Goal: Information Seeking & Learning: Learn about a topic

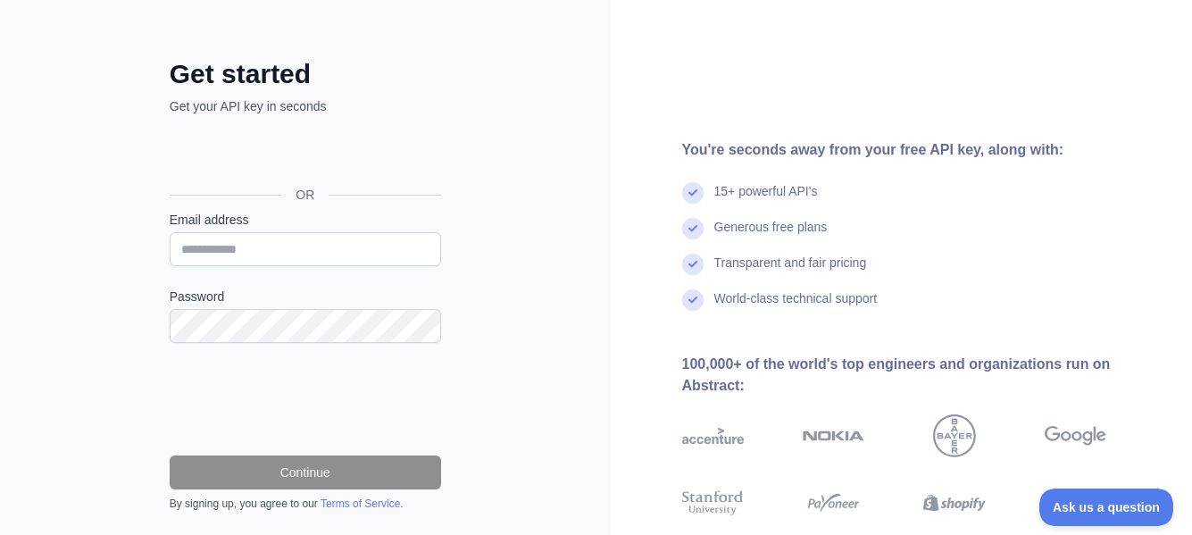
scroll to position [197, 0]
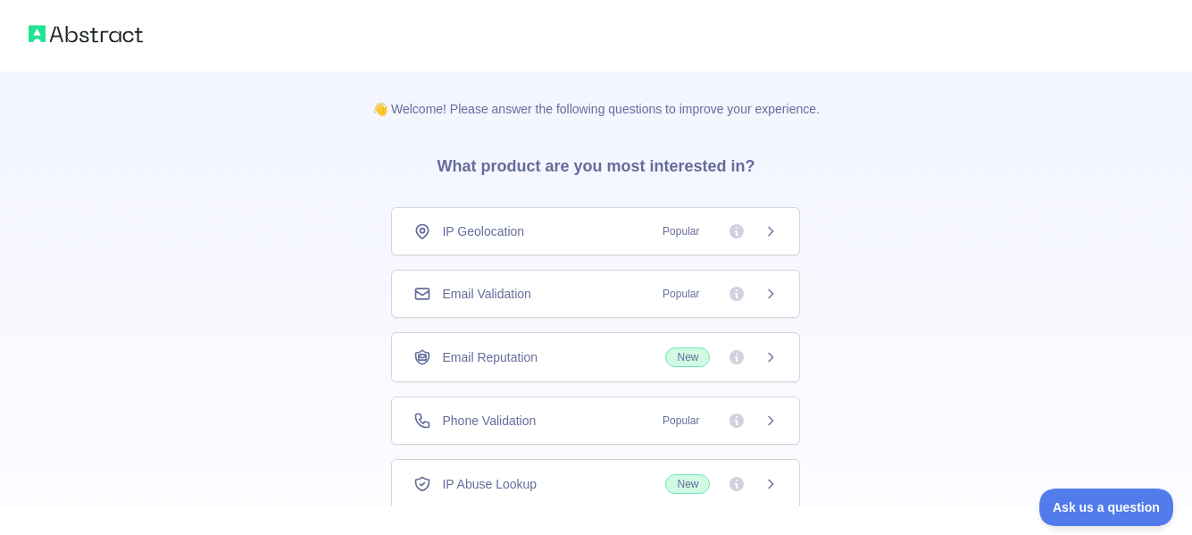
click at [777, 287] on icon at bounding box center [770, 294] width 14 height 14
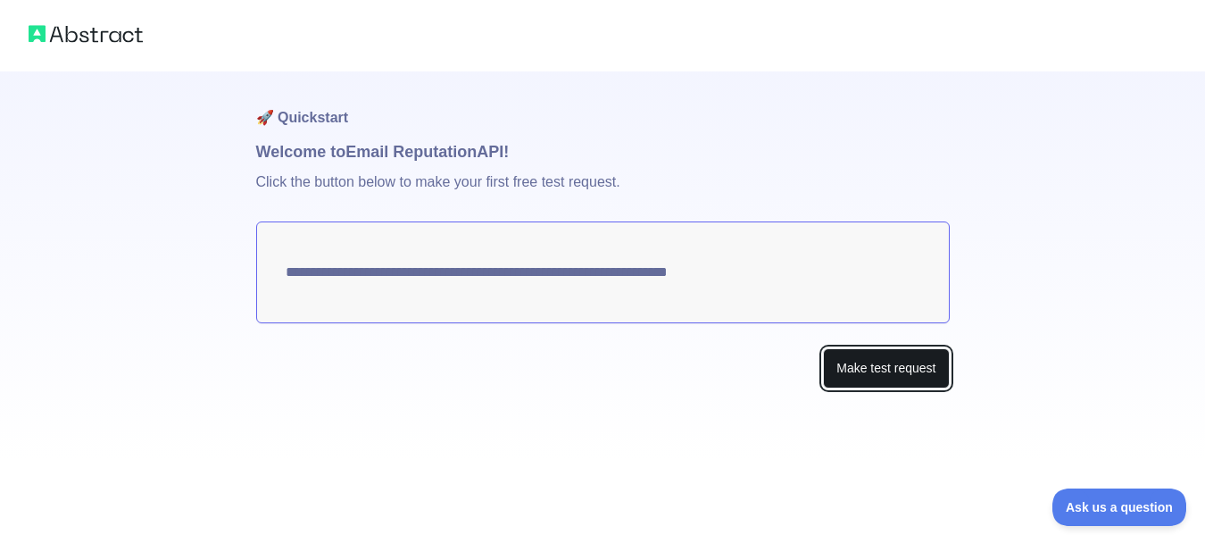
click at [875, 373] on button "Make test request" at bounding box center [886, 368] width 126 height 40
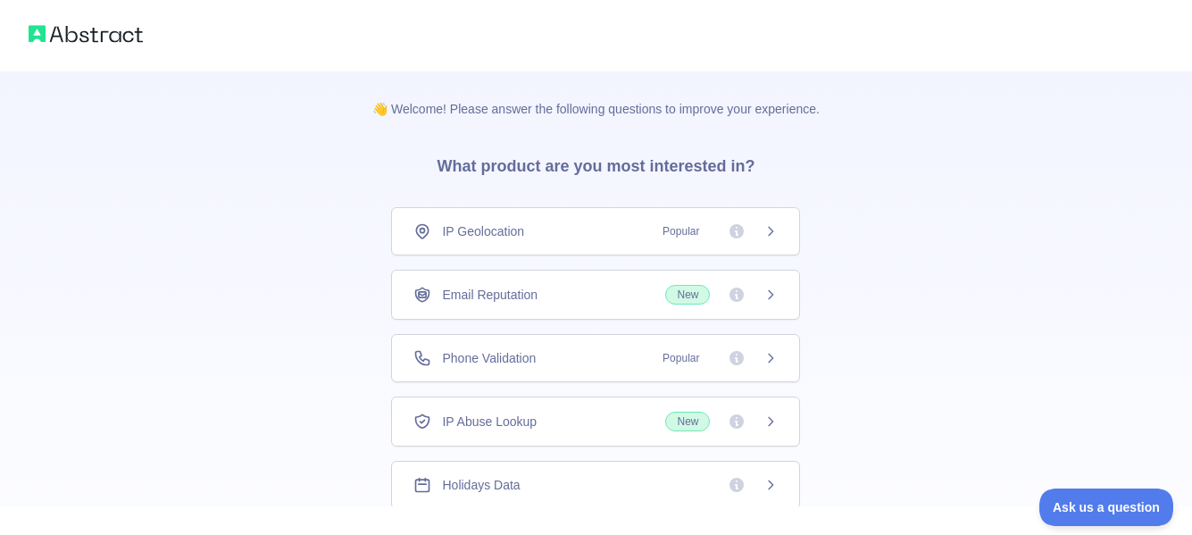
scroll to position [121, 0]
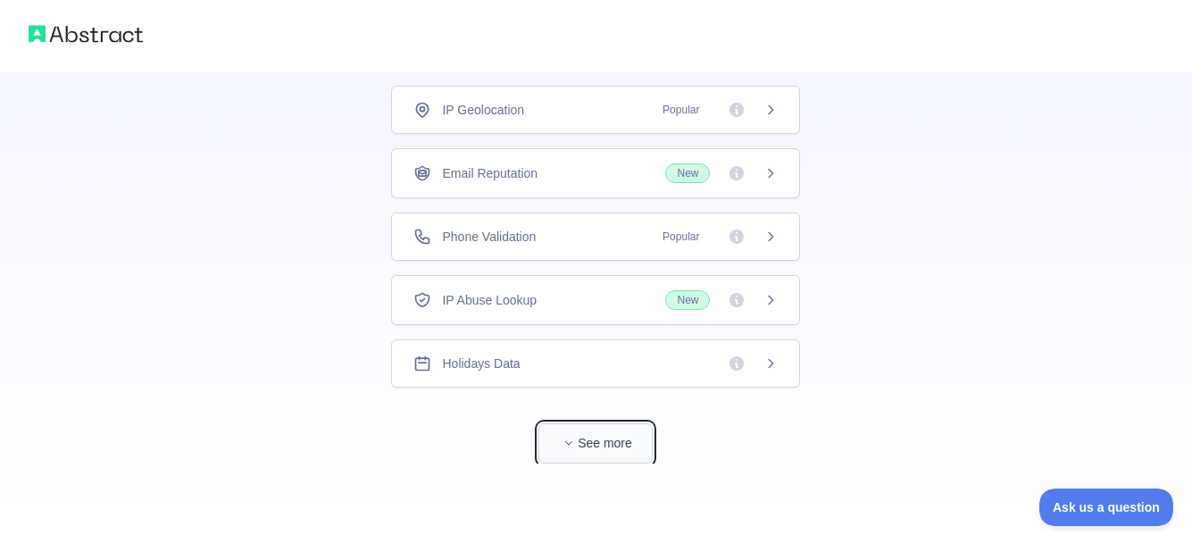
click at [634, 447] on button "See more" at bounding box center [595, 443] width 114 height 40
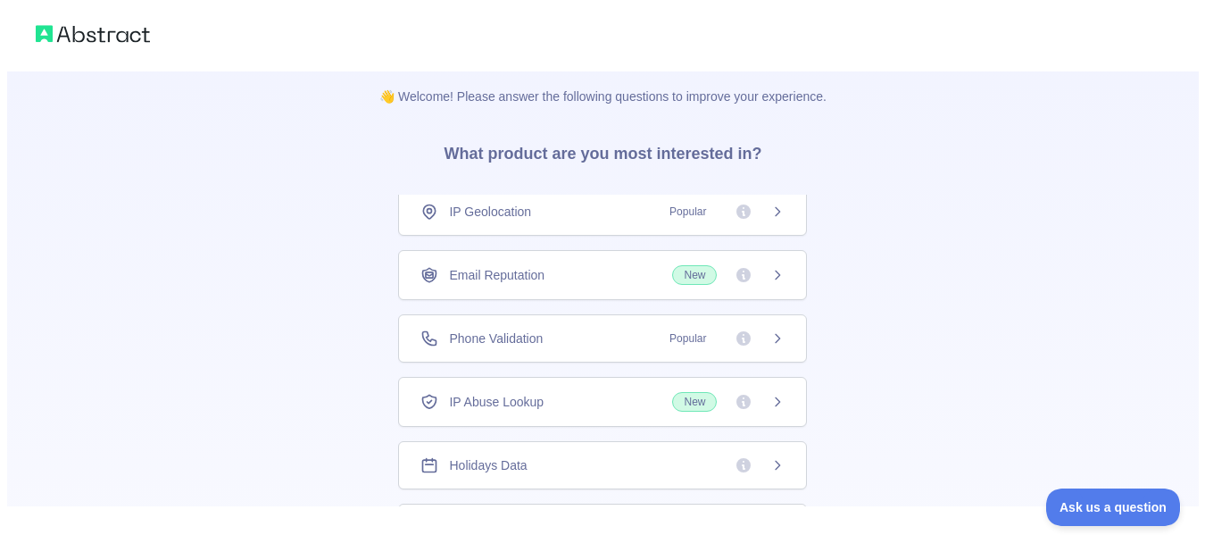
scroll to position [0, 0]
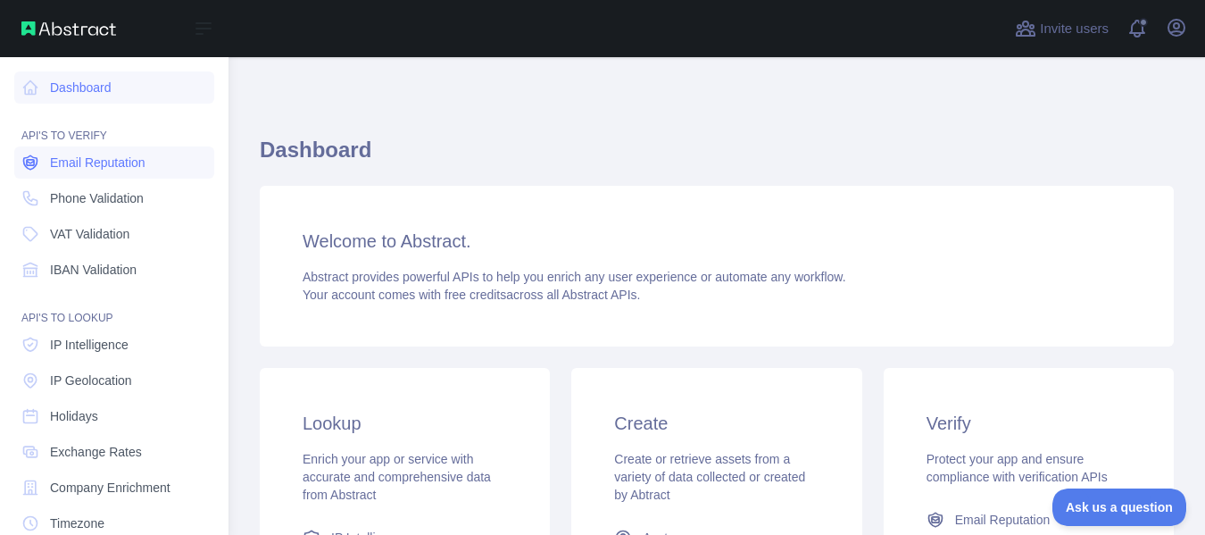
click at [96, 170] on span "Email Reputation" at bounding box center [98, 163] width 96 height 18
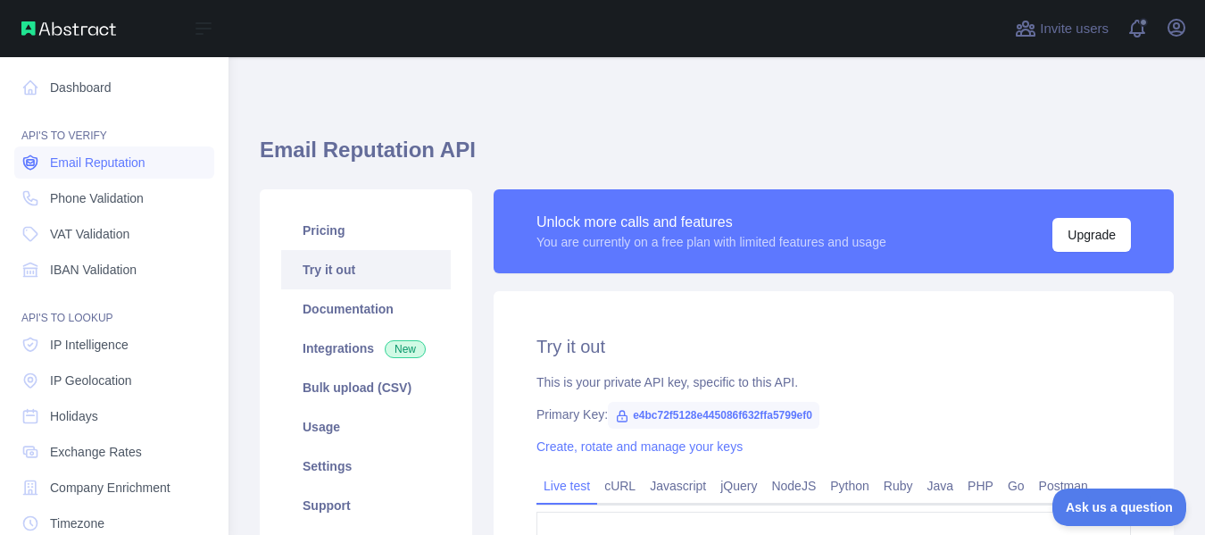
type textarea "**********"
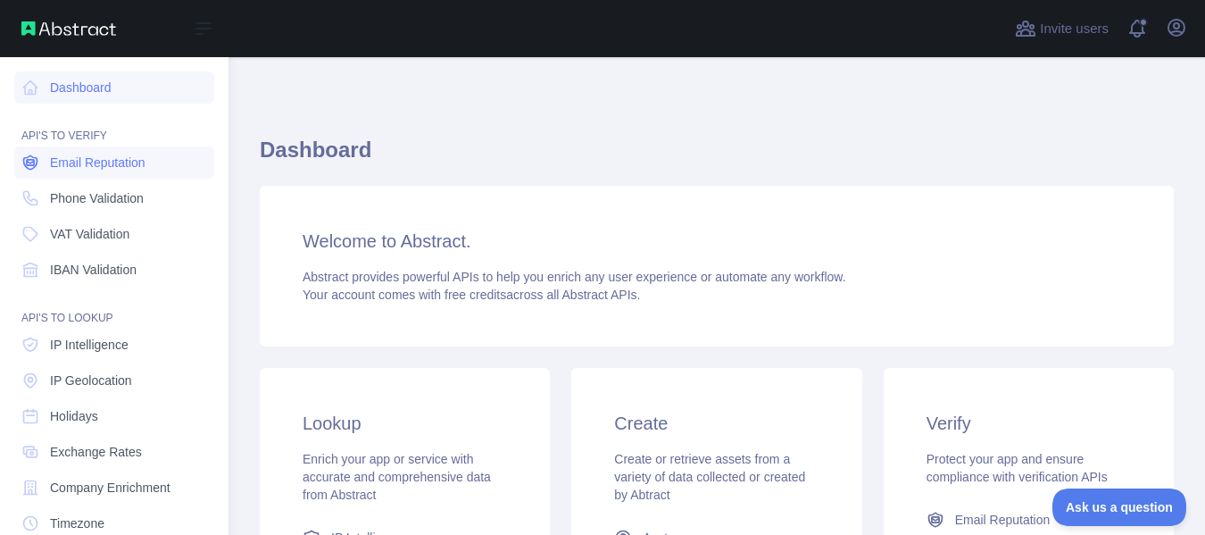
click at [85, 164] on span "Email Reputation" at bounding box center [98, 163] width 96 height 18
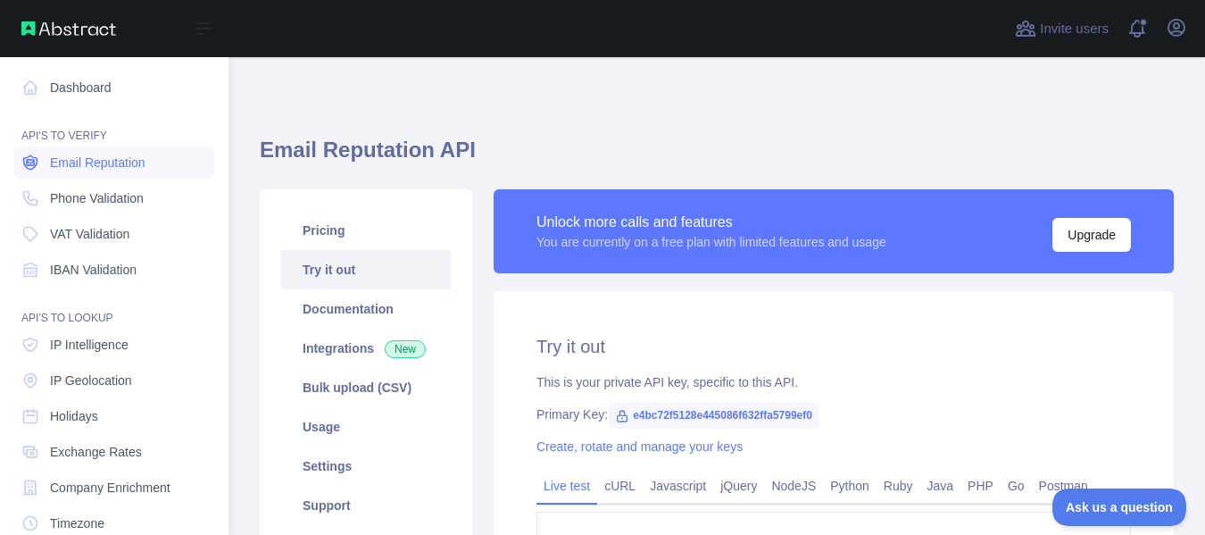
type textarea "**********"
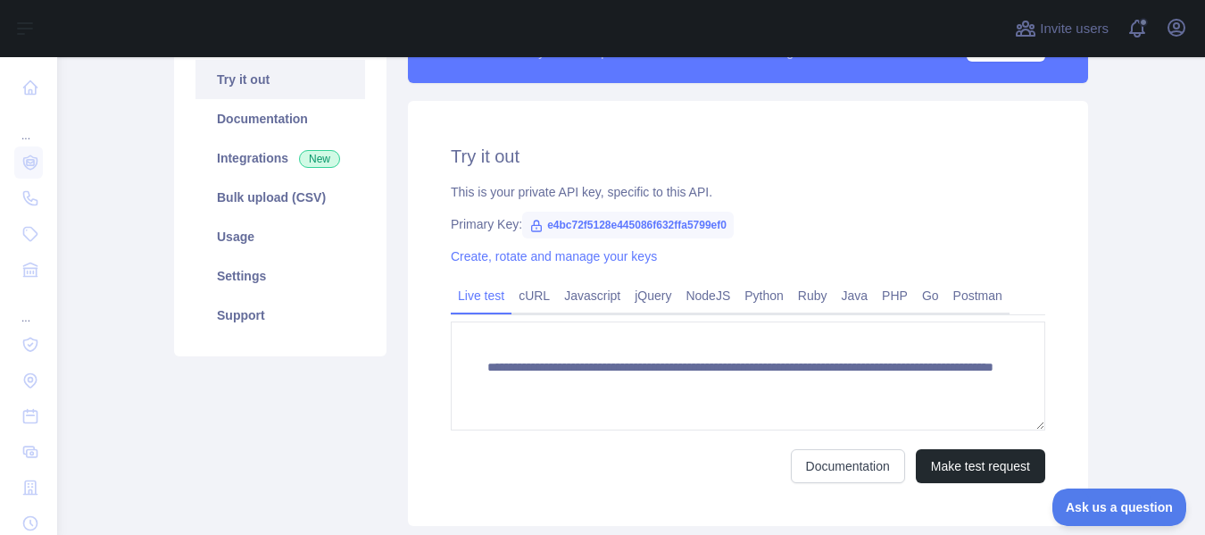
scroll to position [189, 0]
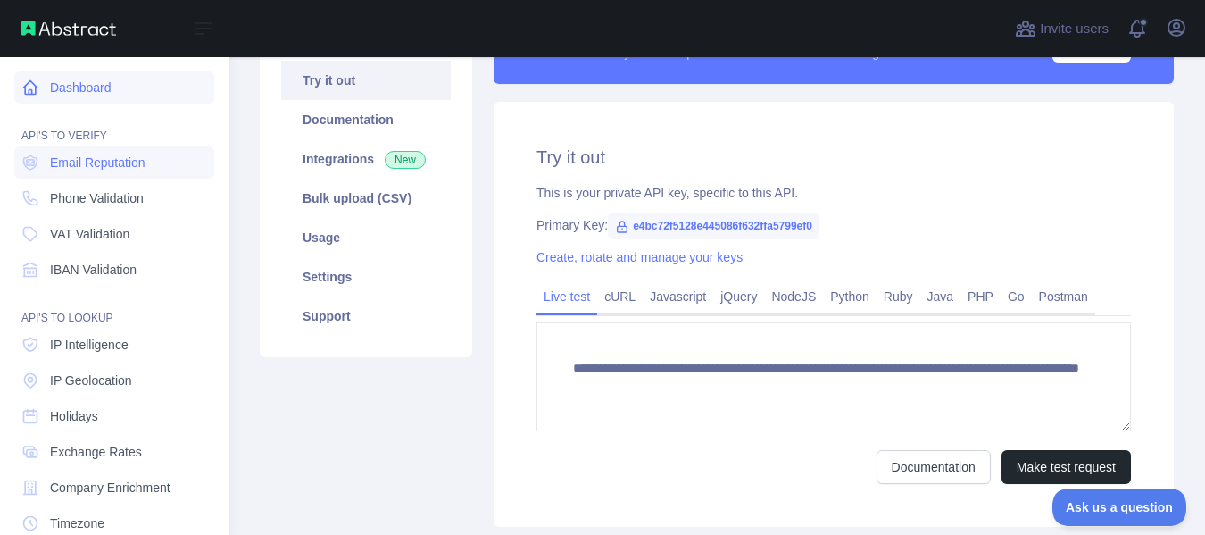
click at [79, 99] on link "Dashboard" at bounding box center [114, 87] width 200 height 32
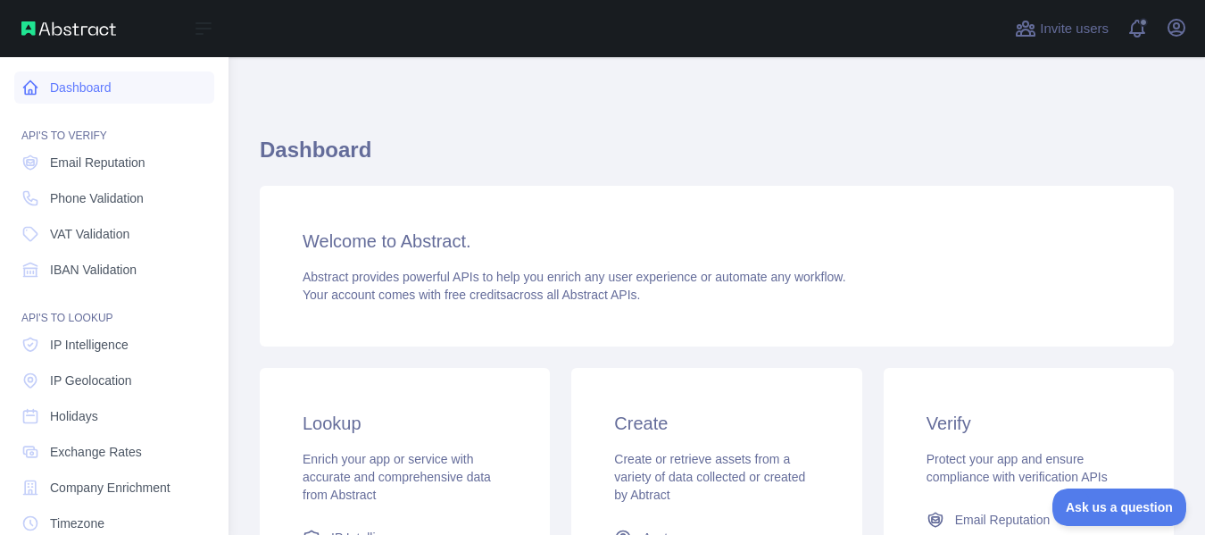
click at [99, 94] on link "Dashboard" at bounding box center [114, 87] width 200 height 32
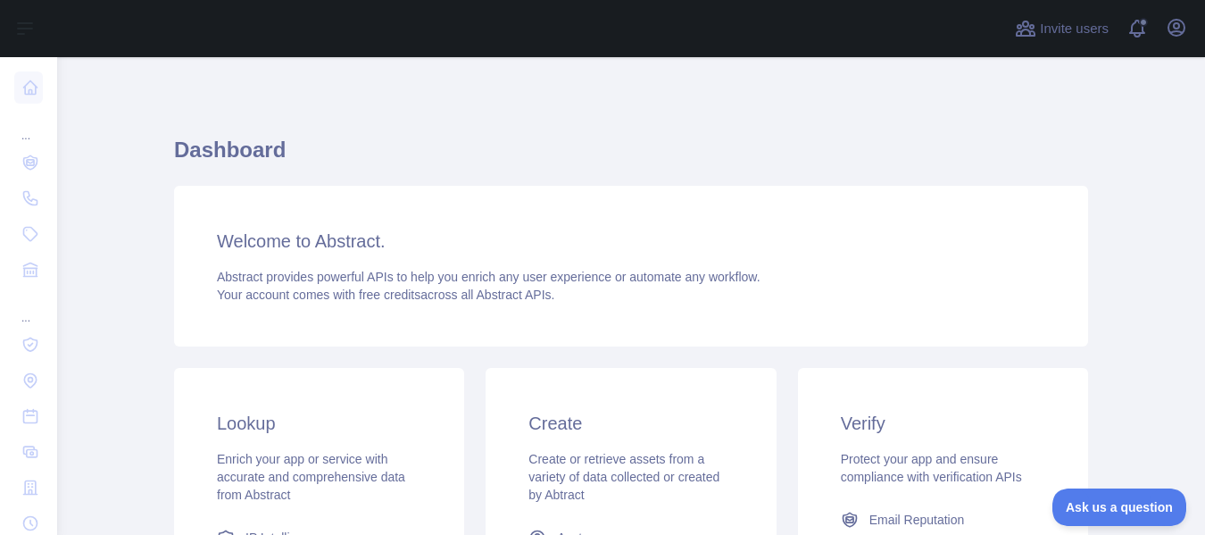
click at [978, 431] on h3 "Verify" at bounding box center [943, 423] width 204 height 25
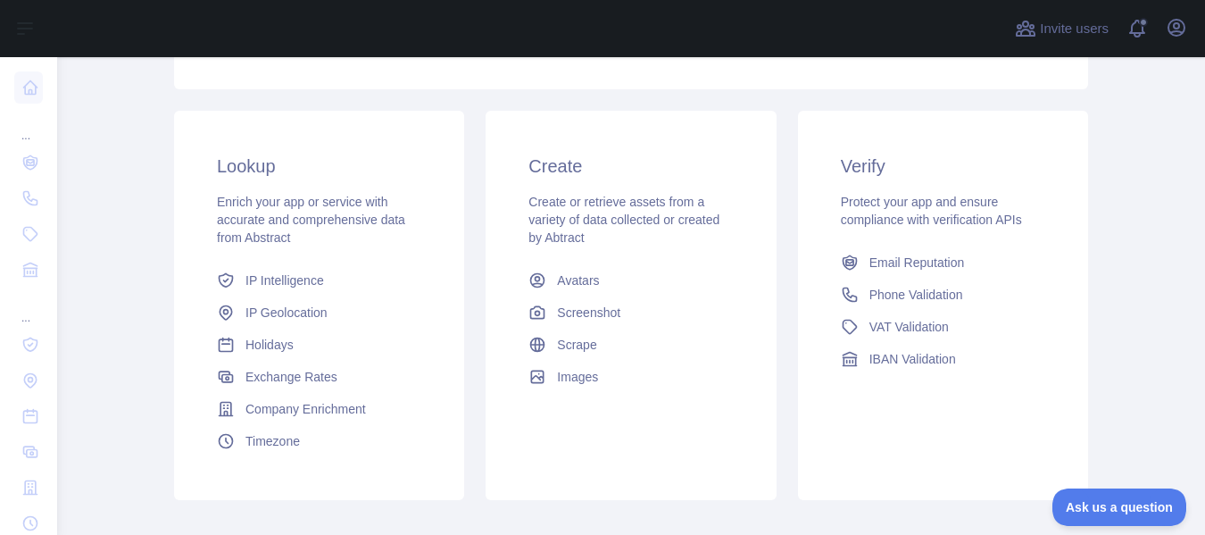
scroll to position [258, 0]
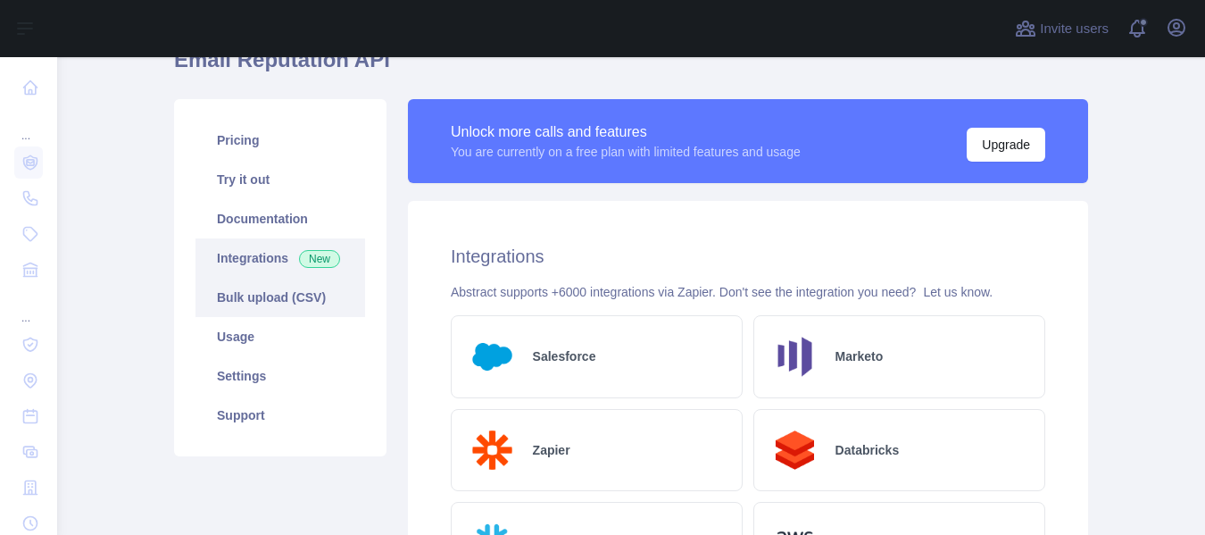
click at [237, 295] on link "Bulk upload (CSV)" at bounding box center [280, 297] width 170 height 39
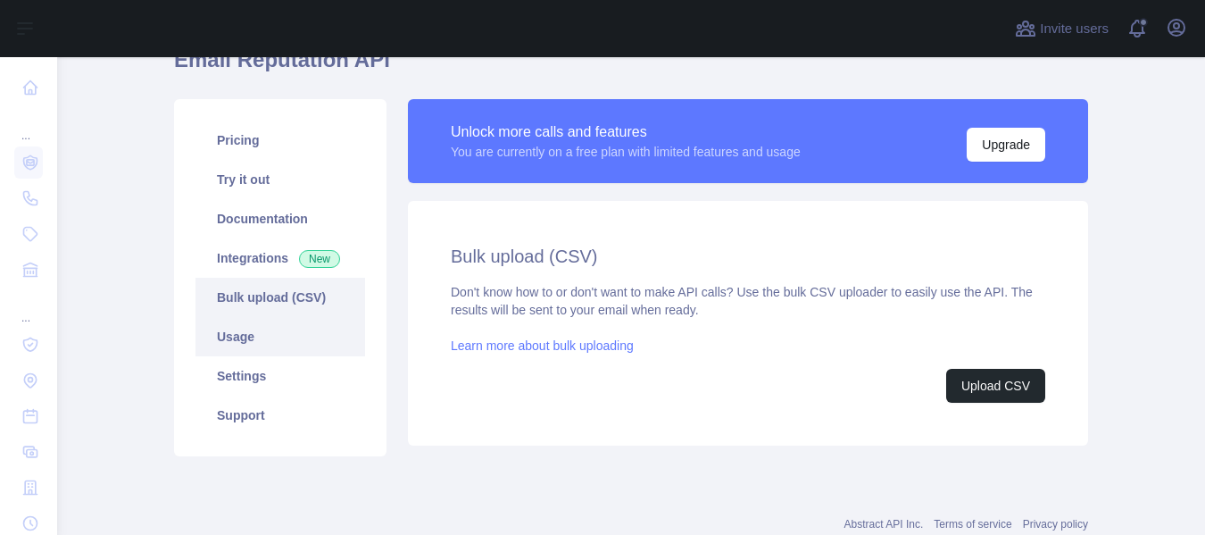
click at [237, 333] on link "Usage" at bounding box center [280, 336] width 170 height 39
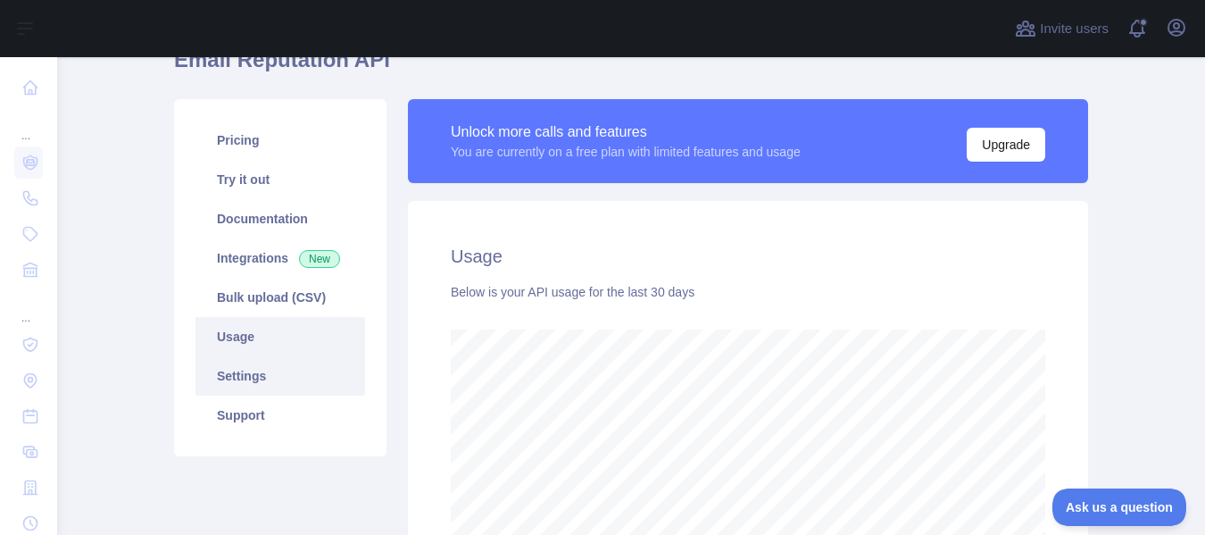
click at [229, 369] on link "Settings" at bounding box center [280, 375] width 170 height 39
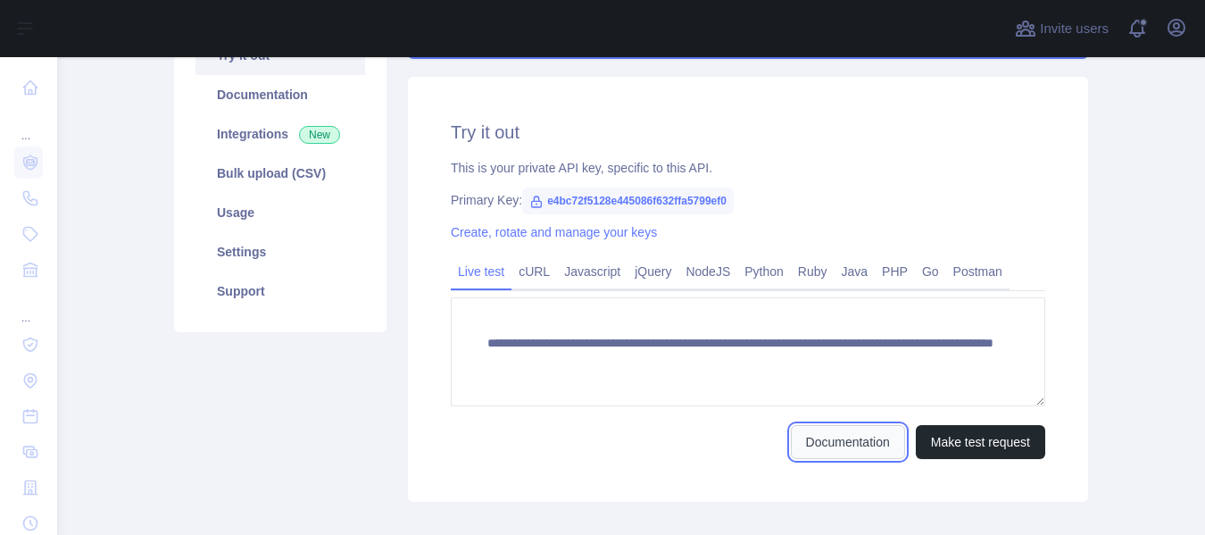
click at [860, 444] on link "Documentation" at bounding box center [848, 442] width 114 height 34
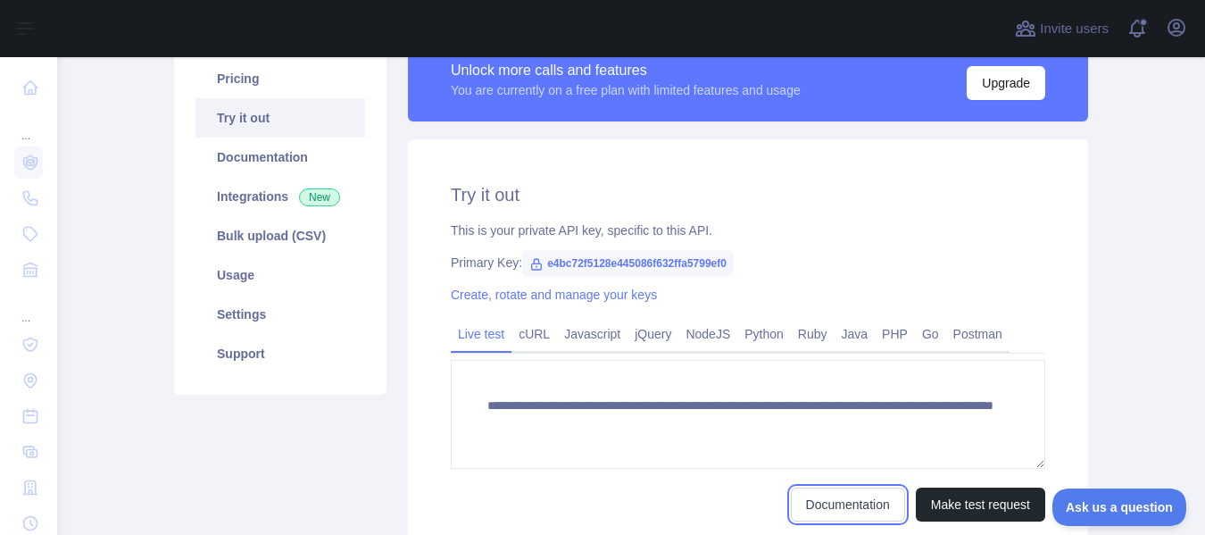
scroll to position [151, 0]
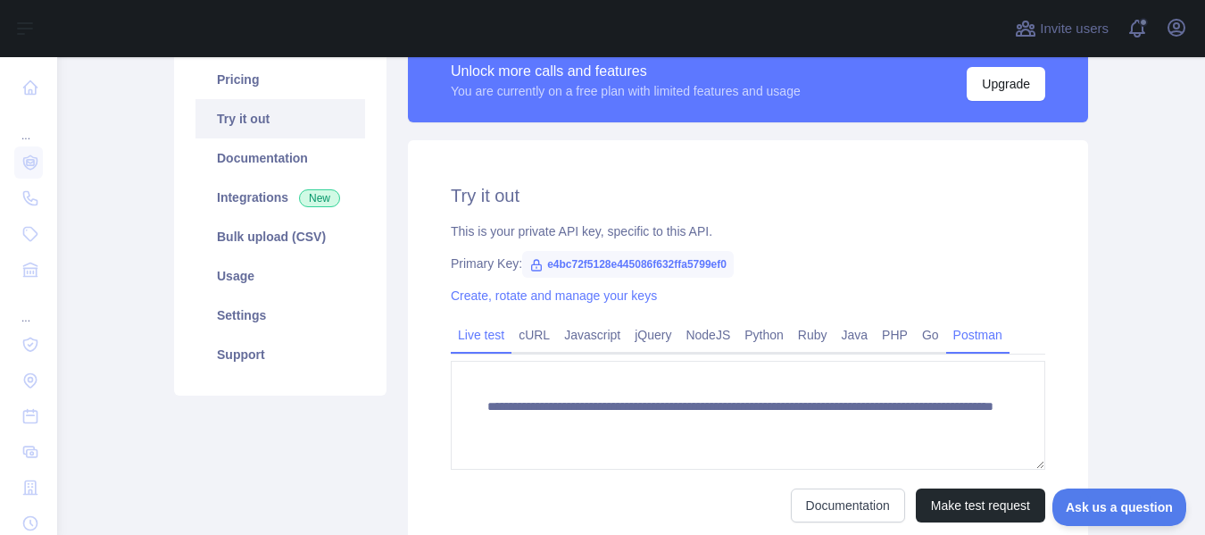
click at [956, 326] on link "Postman" at bounding box center [977, 334] width 63 height 29
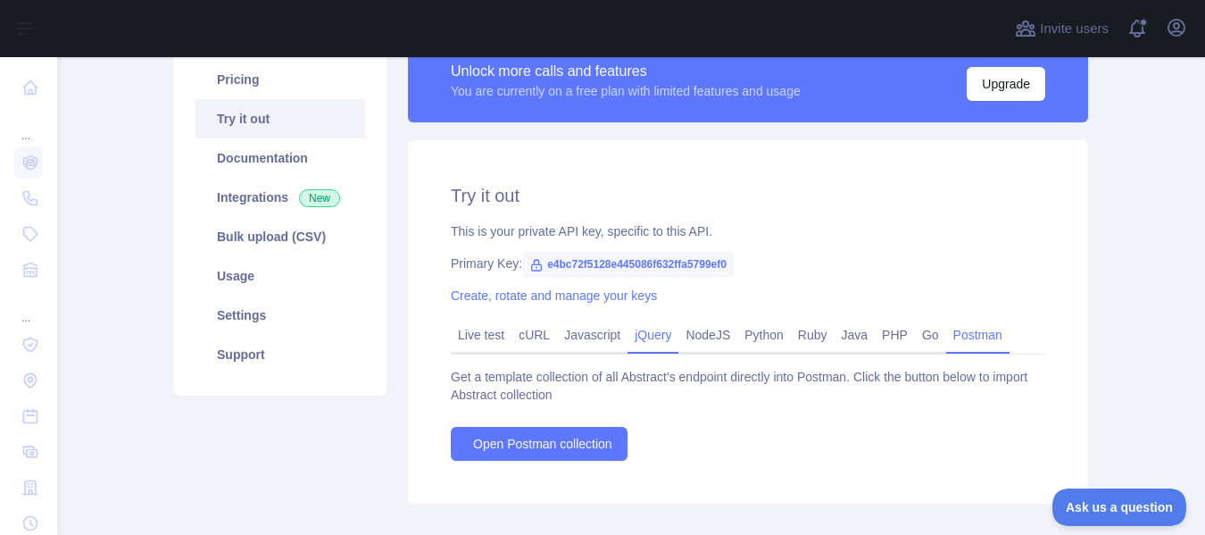
click at [656, 335] on link "jQuery" at bounding box center [652, 334] width 51 height 29
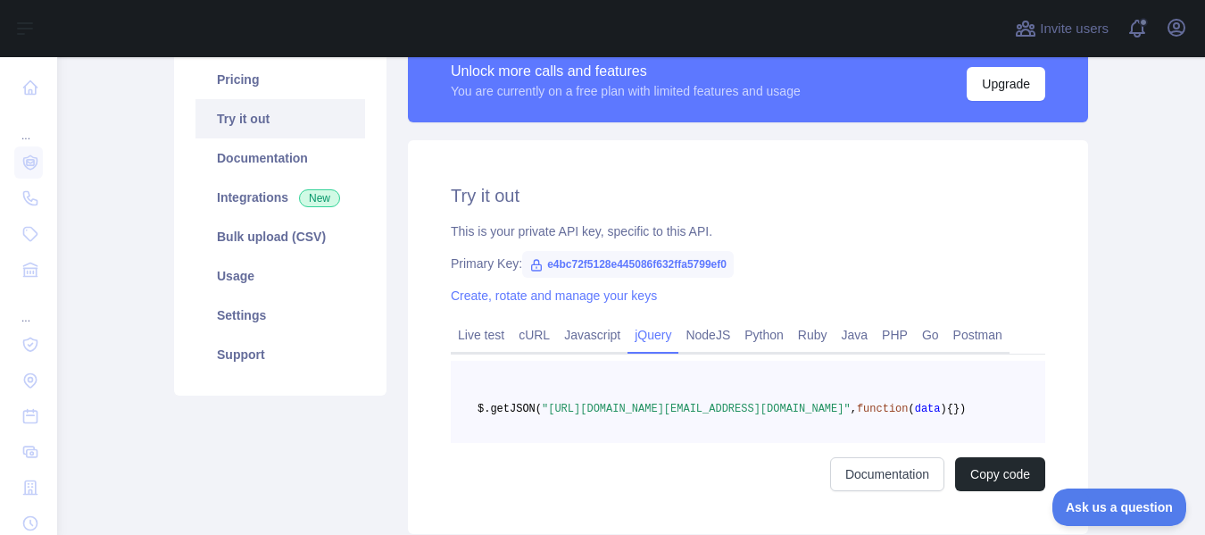
click at [644, 267] on span "e4bc72f5128e445086f632ffa5799ef0" at bounding box center [628, 264] width 212 height 27
copy span "e4bc72f5128e445086f632ffa5799ef0"
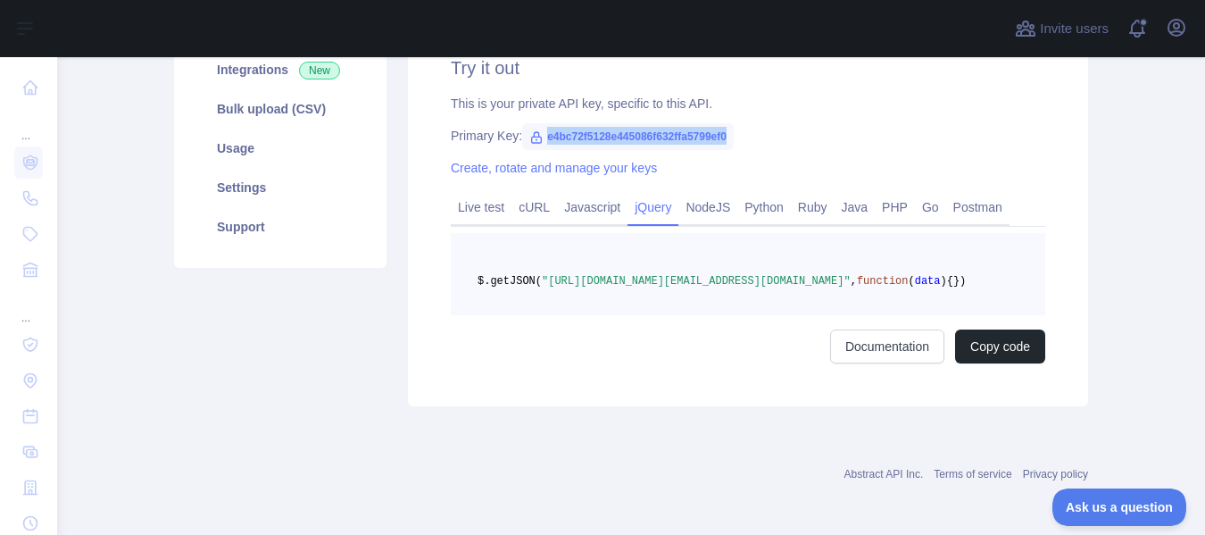
scroll to position [291, 0]
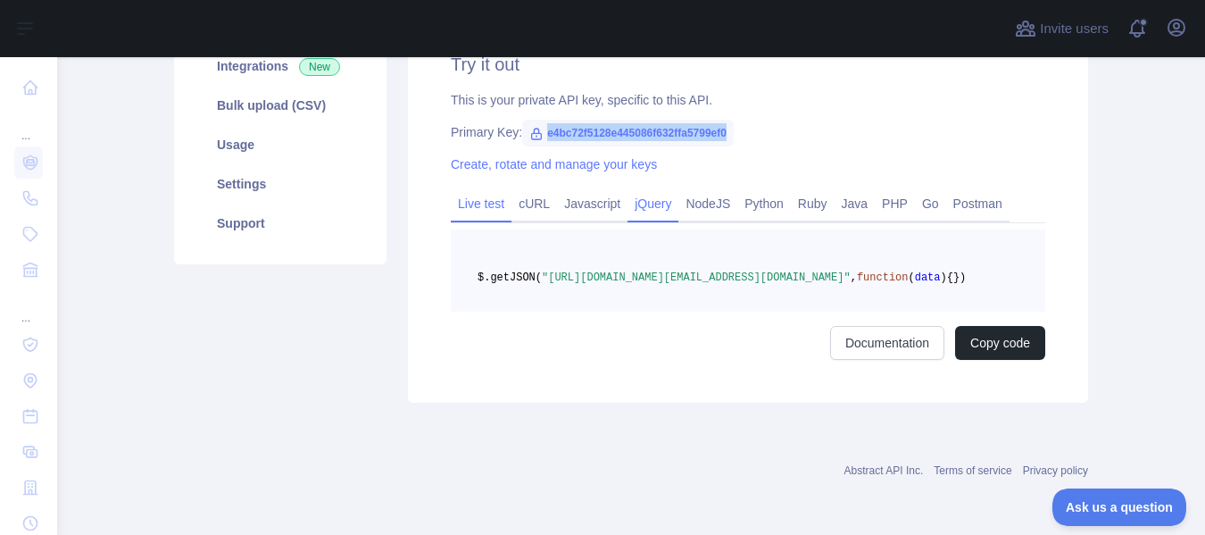
click at [477, 189] on link "Live test" at bounding box center [481, 203] width 61 height 29
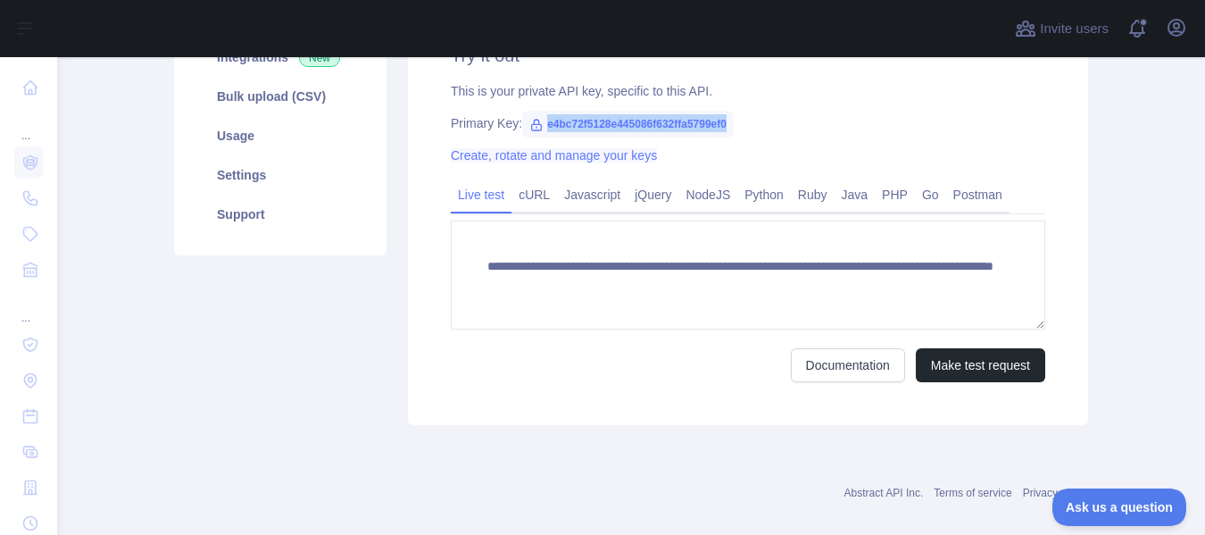
click at [501, 157] on link "Create, rotate and manage your keys" at bounding box center [554, 155] width 206 height 14
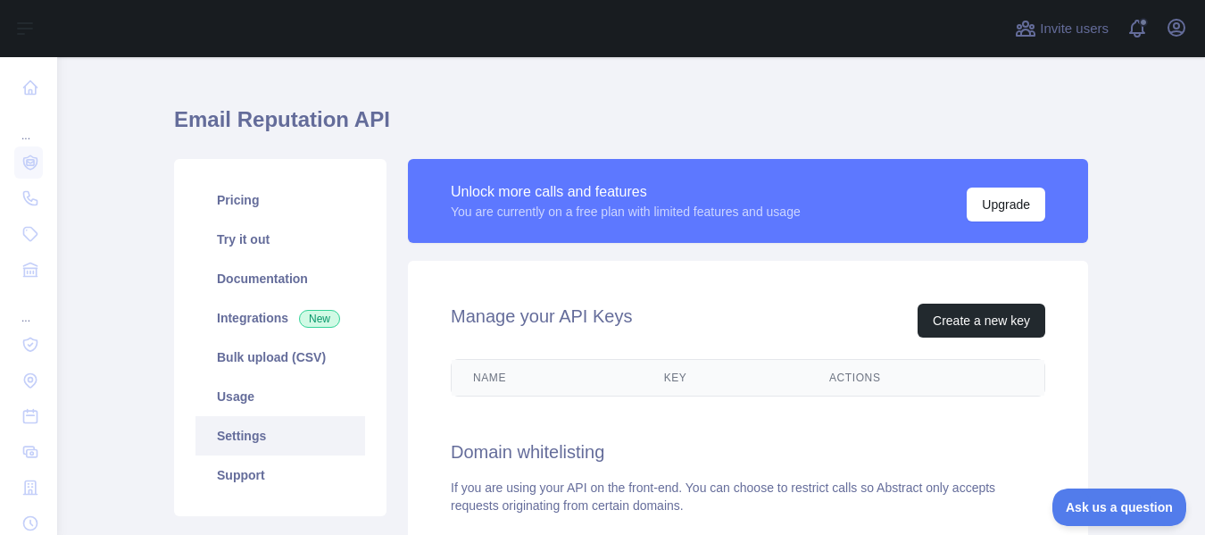
scroll to position [29, 0]
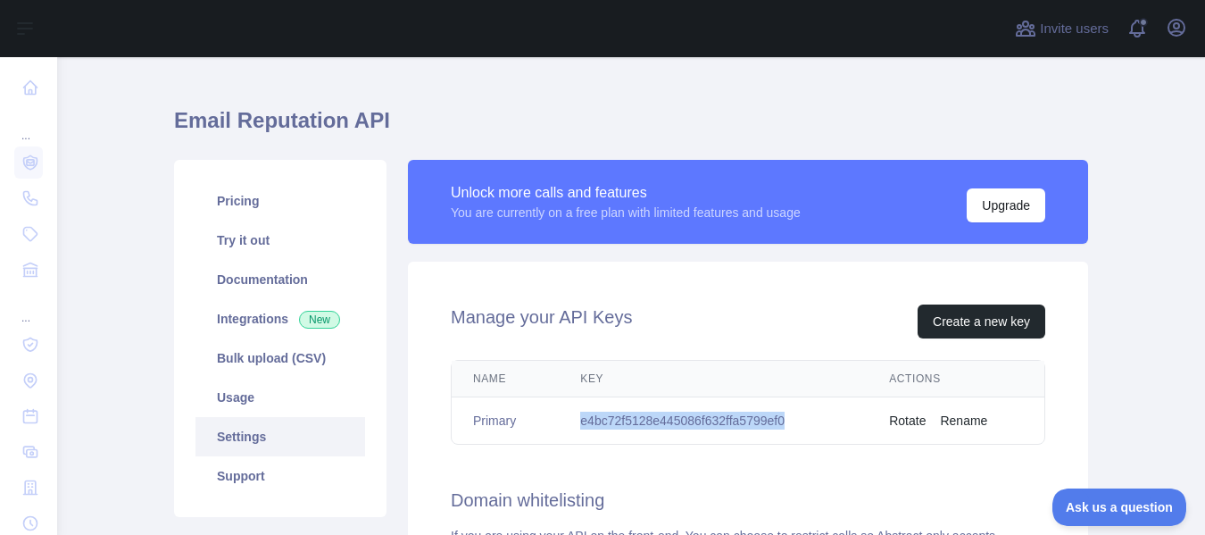
drag, startPoint x: 792, startPoint y: 424, endPoint x: 573, endPoint y: 428, distance: 218.7
click at [573, 428] on td "e4bc72f5128e445086f632ffa5799ef0" at bounding box center [713, 420] width 309 height 47
copy td "e4bc72f5128e445086f632ffa5799ef0"
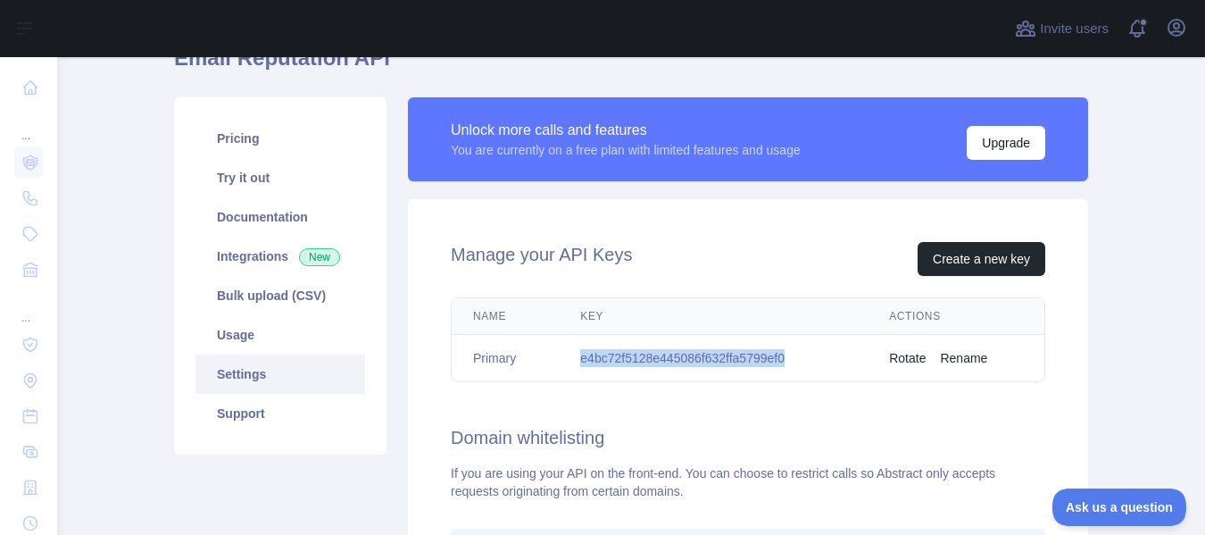
scroll to position [0, 0]
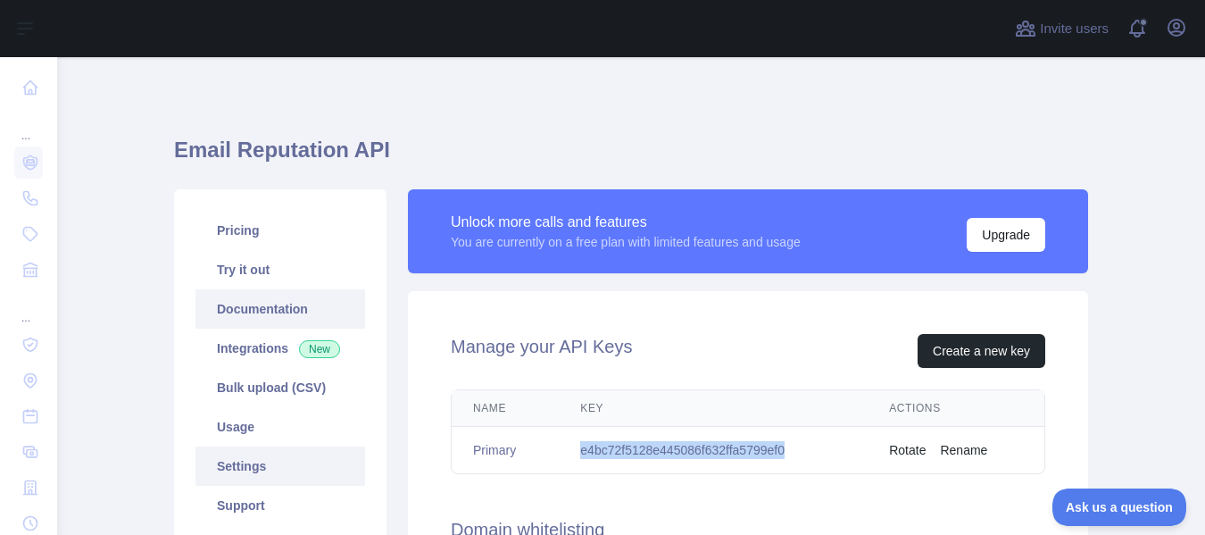
click at [255, 301] on link "Documentation" at bounding box center [280, 308] width 170 height 39
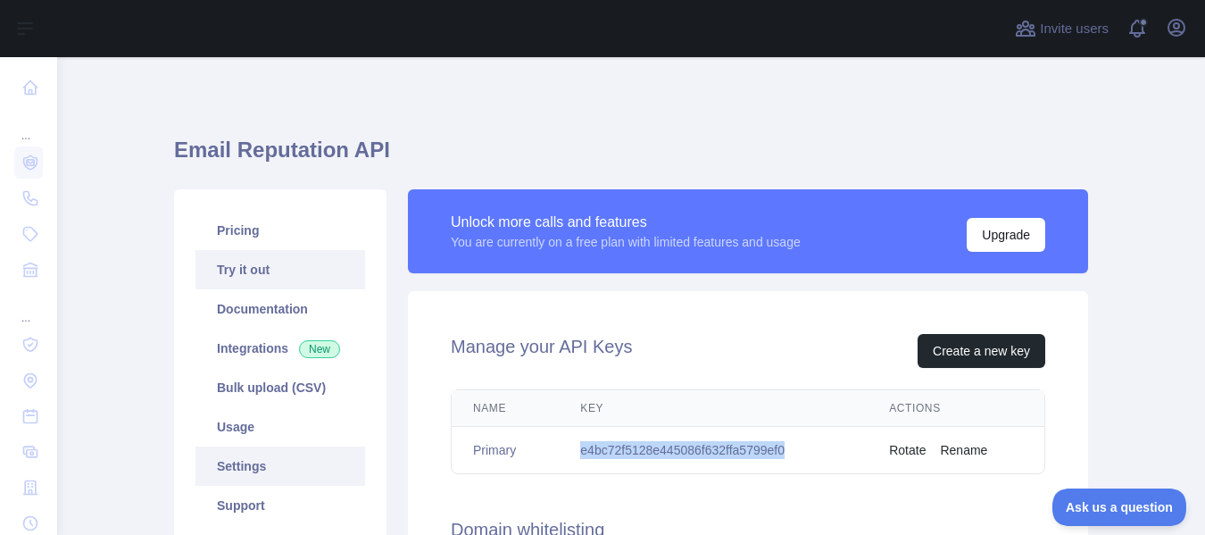
click at [245, 280] on link "Try it out" at bounding box center [280, 269] width 170 height 39
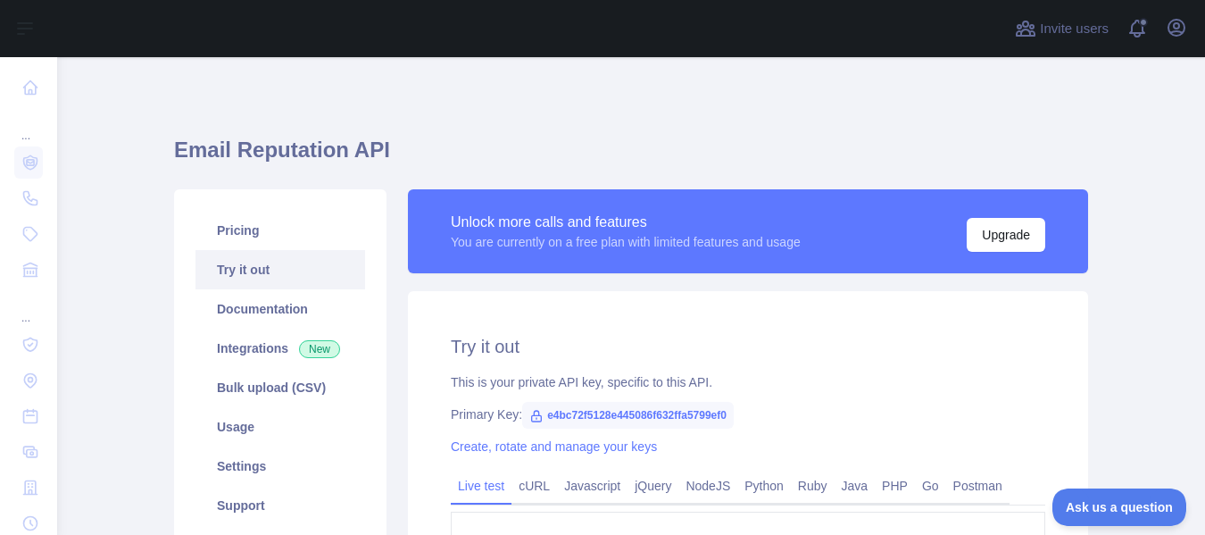
click at [669, 411] on span "e4bc72f5128e445086f632ffa5799ef0" at bounding box center [628, 415] width 212 height 27
copy span "e4bc72f5128e445086f632ffa5799ef0"
